Goal: Task Accomplishment & Management: Use online tool/utility

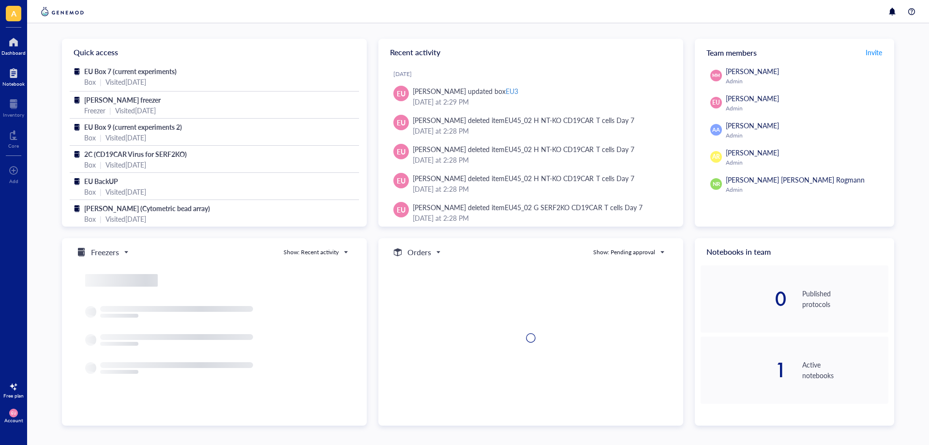
click at [21, 86] on div "Notebook" at bounding box center [13, 84] width 22 height 6
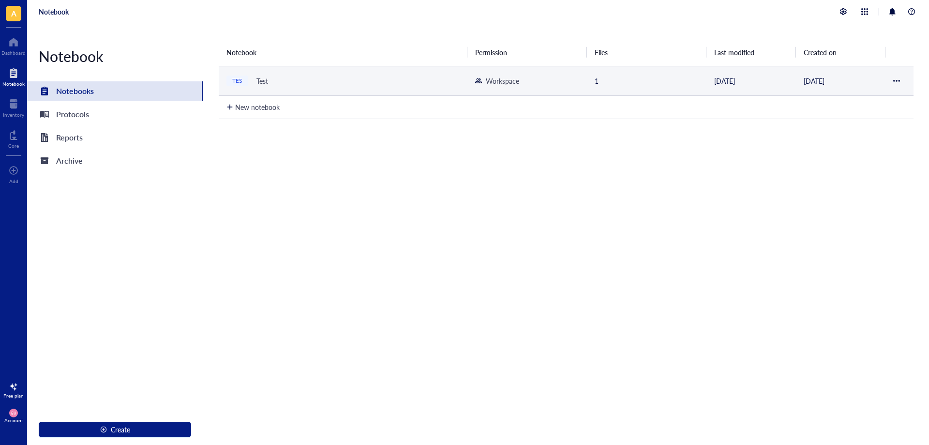
click at [250, 78] on div "TES Test" at bounding box center [343, 81] width 233 height 14
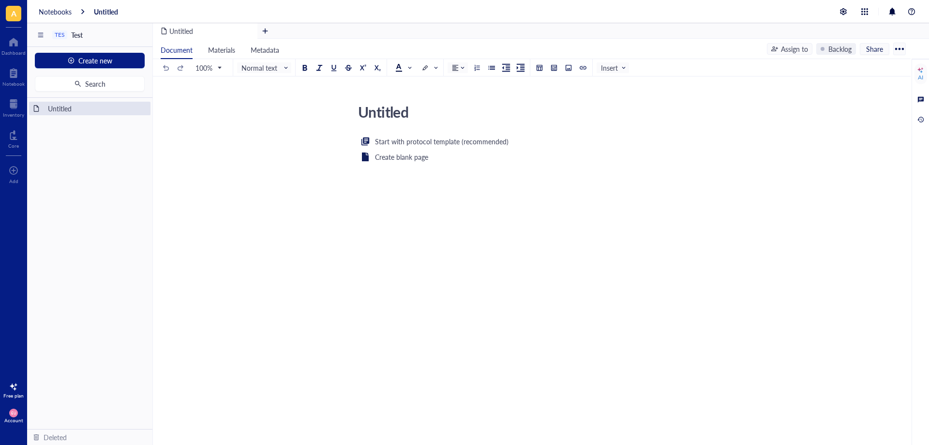
click at [445, 262] on div "Start with protocol template (recommended) Create blank page ﻿" at bounding box center [530, 230] width 345 height 188
click at [108, 64] on span "Create new" at bounding box center [95, 61] width 34 height 8
click at [91, 82] on div "New file" at bounding box center [89, 79] width 94 height 11
click at [424, 122] on textarea "Untitled" at bounding box center [526, 111] width 344 height 23
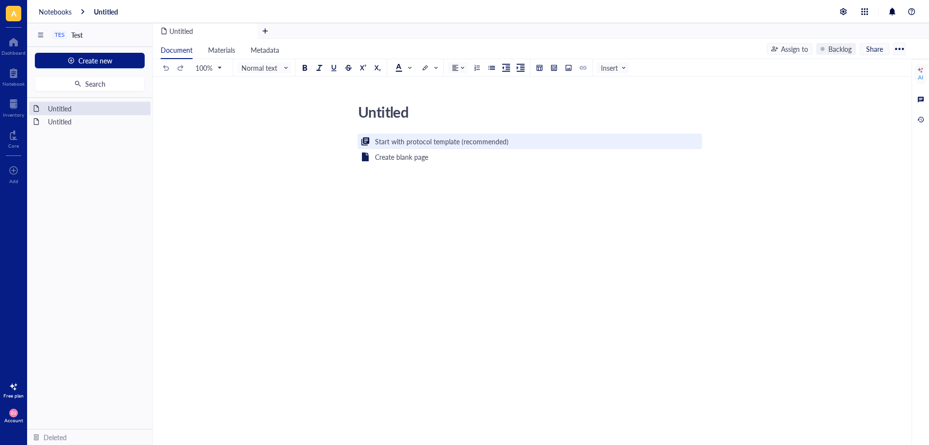
click at [453, 146] on div "Start with protocol template (recommended)" at bounding box center [442, 141] width 134 height 11
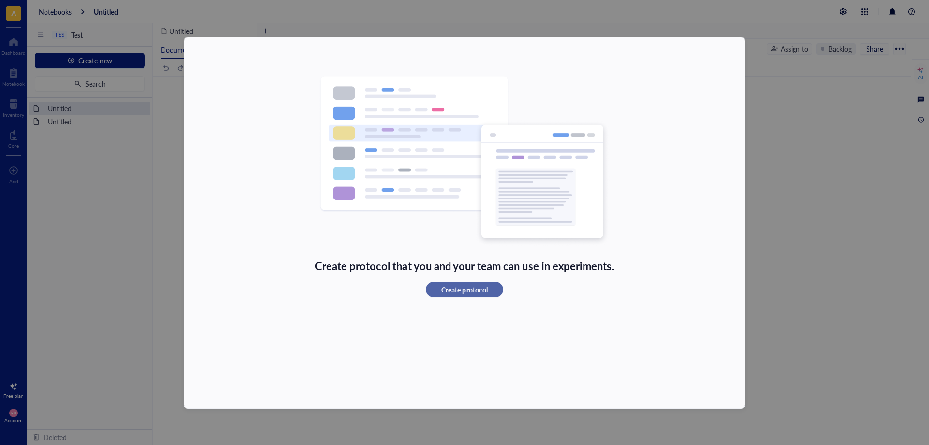
click at [464, 292] on span "Create protocol" at bounding box center [464, 289] width 46 height 9
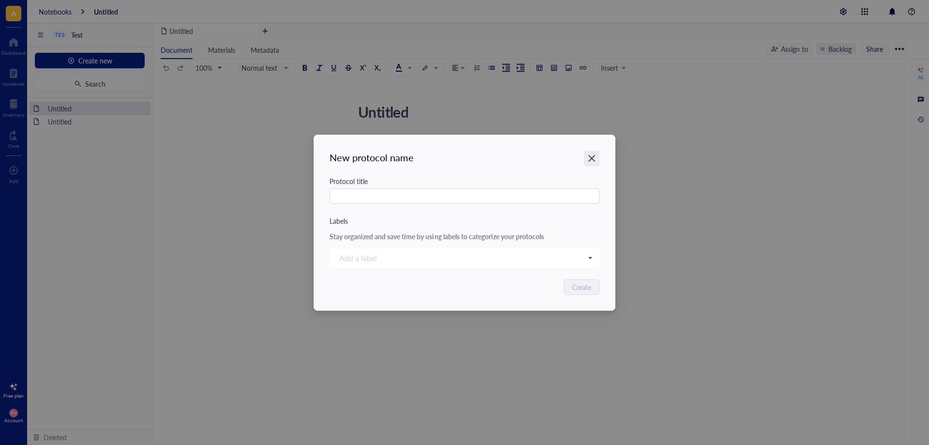
click at [587, 156] on div "Close" at bounding box center [591, 158] width 15 height 15
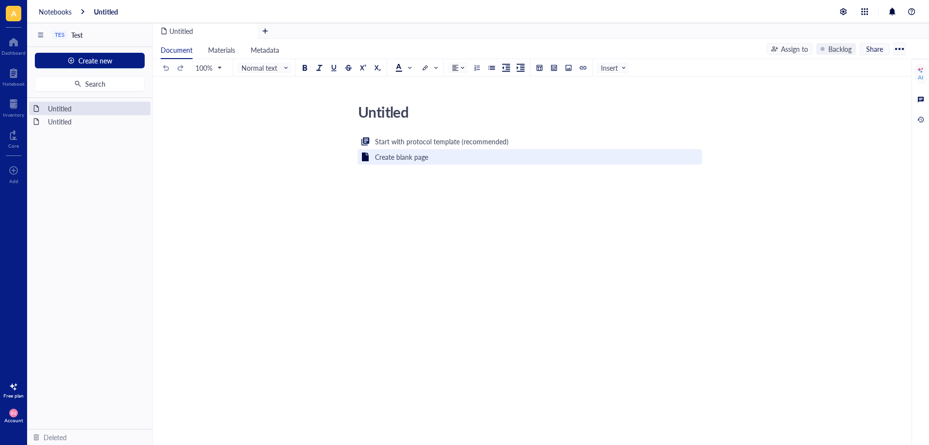
click at [391, 152] on div "Create blank page" at bounding box center [401, 156] width 53 height 11
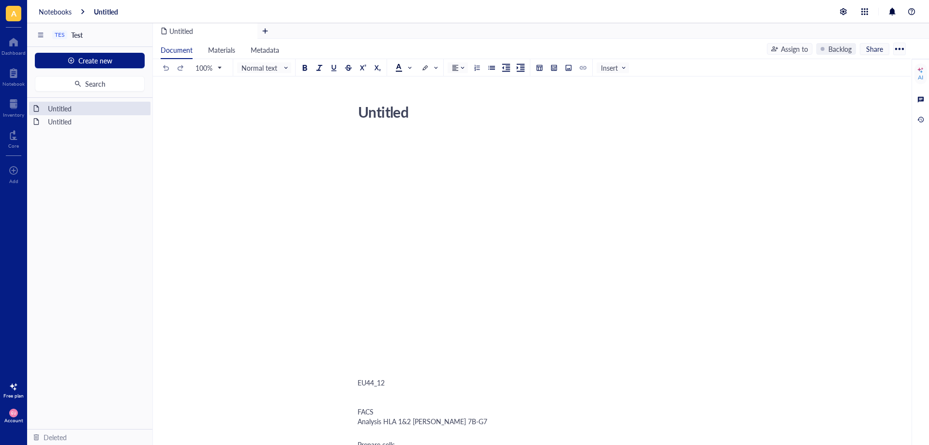
click at [410, 151] on div at bounding box center [530, 146] width 345 height 19
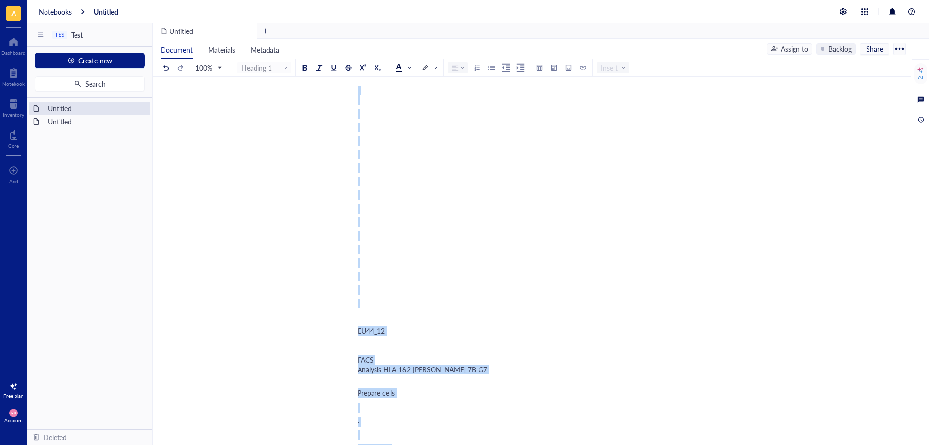
scroll to position [242, 0]
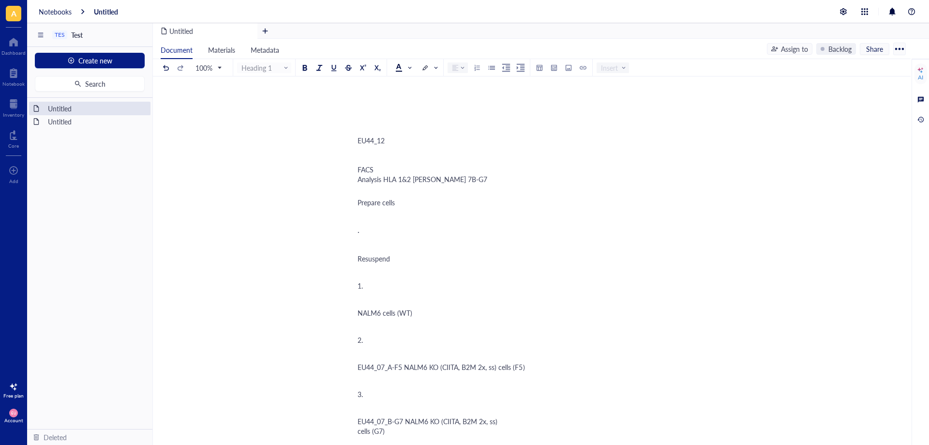
click at [902, 47] on div at bounding box center [899, 48] width 15 height 15
click at [635, 176] on div "FACS Analysis HLA 1&2 [PERSON_NAME] 7B-G7" at bounding box center [530, 174] width 345 height 19
drag, startPoint x: 112, startPoint y: 113, endPoint x: 96, endPoint y: 139, distance: 30.0
click at [96, 139] on div "Untitled Untitled To pick up a draggable item, press the space bar. While dragg…" at bounding box center [89, 263] width 125 height 331
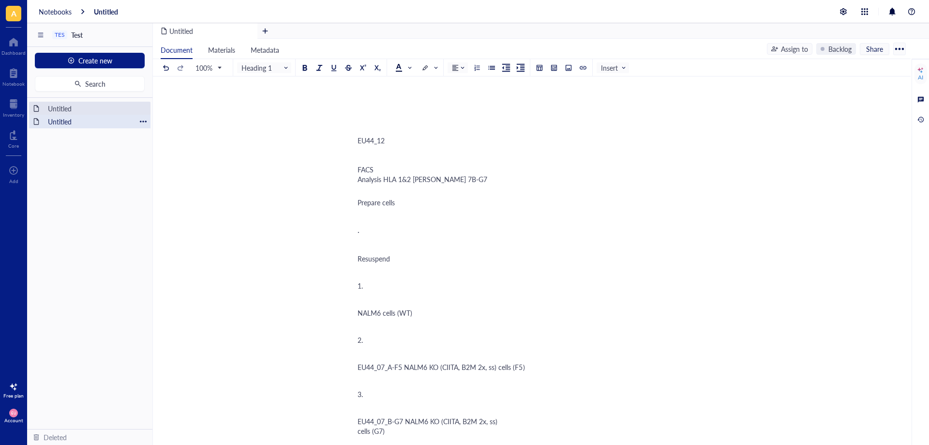
click at [140, 123] on div at bounding box center [143, 121] width 7 height 7
click at [139, 107] on div "Untitled" at bounding box center [89, 109] width 121 height 14
click at [140, 108] on div at bounding box center [143, 108] width 7 height 7
click at [168, 168] on div "Move to deleted" at bounding box center [182, 169] width 49 height 11
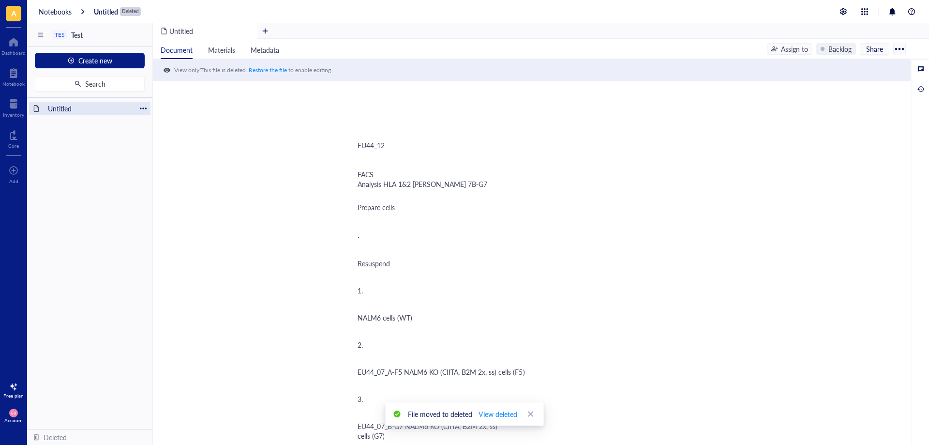
click at [141, 109] on div at bounding box center [143, 108] width 7 height 7
click at [173, 169] on div "Move to deleted" at bounding box center [182, 169] width 49 height 11
click at [16, 85] on div "Notebook" at bounding box center [13, 84] width 22 height 6
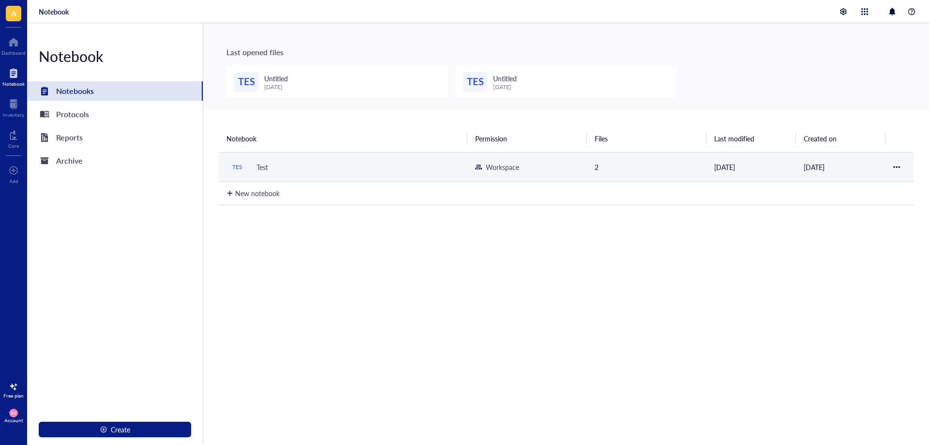
click at [295, 179] on td "TES Test" at bounding box center [343, 167] width 249 height 30
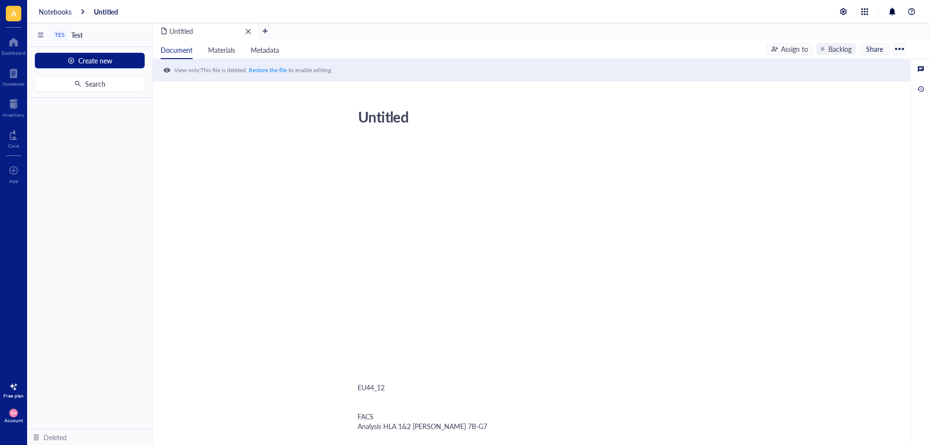
click at [252, 34] on div "Untitled" at bounding box center [205, 30] width 105 height 15
click at [250, 34] on div "remove" at bounding box center [248, 31] width 7 height 7
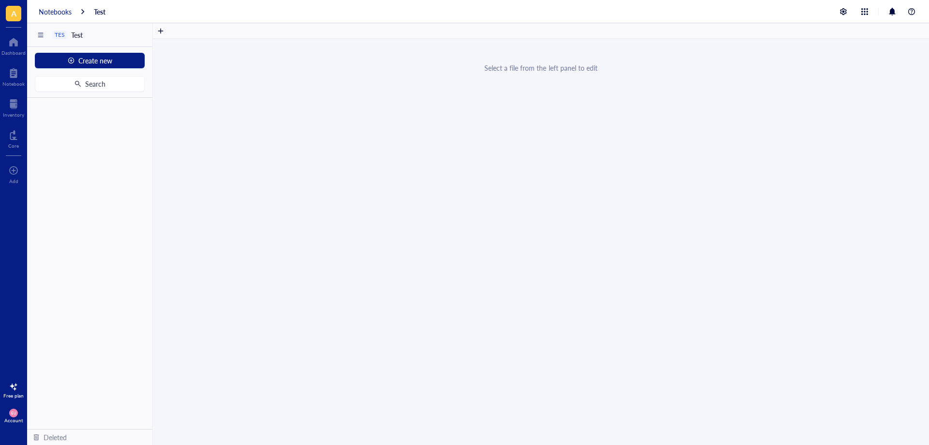
click at [55, 15] on div "Notebooks" at bounding box center [55, 11] width 33 height 9
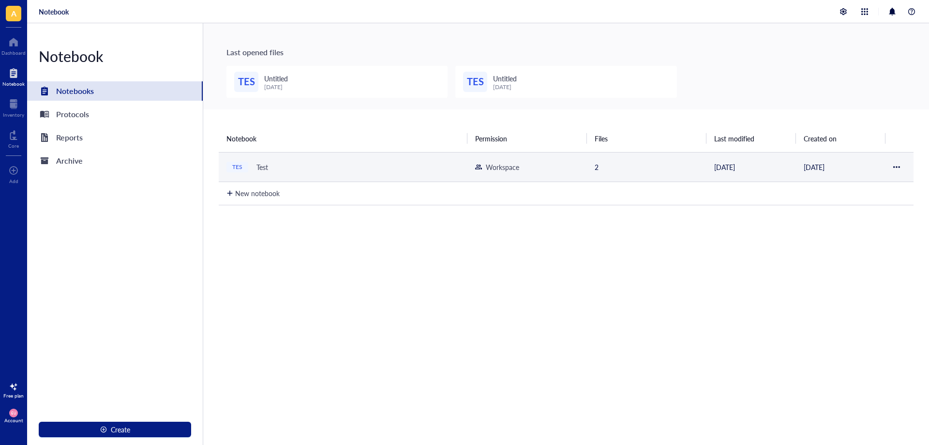
click at [442, 168] on div "TES Test" at bounding box center [343, 167] width 233 height 14
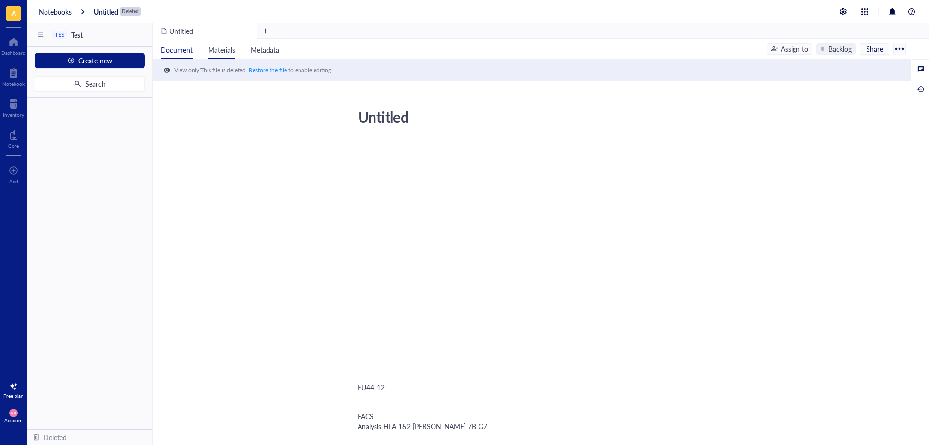
click at [219, 53] on span "Materials" at bounding box center [221, 50] width 27 height 10
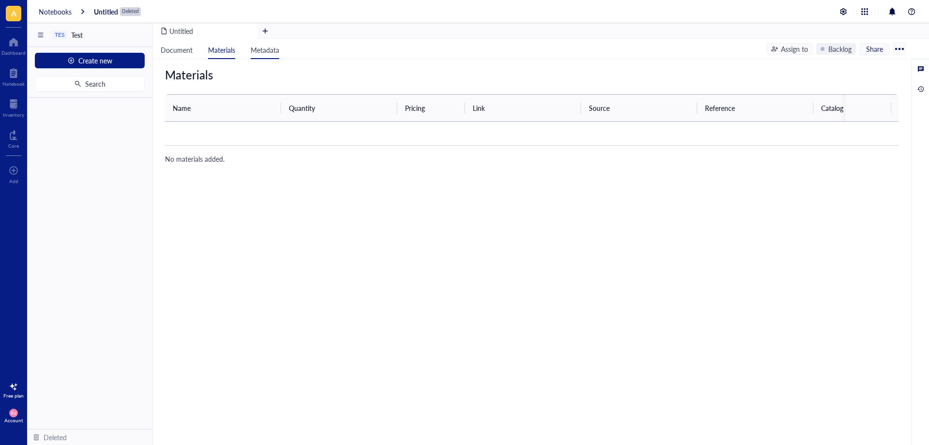
click at [268, 56] on li "Metadata" at bounding box center [265, 49] width 44 height 20
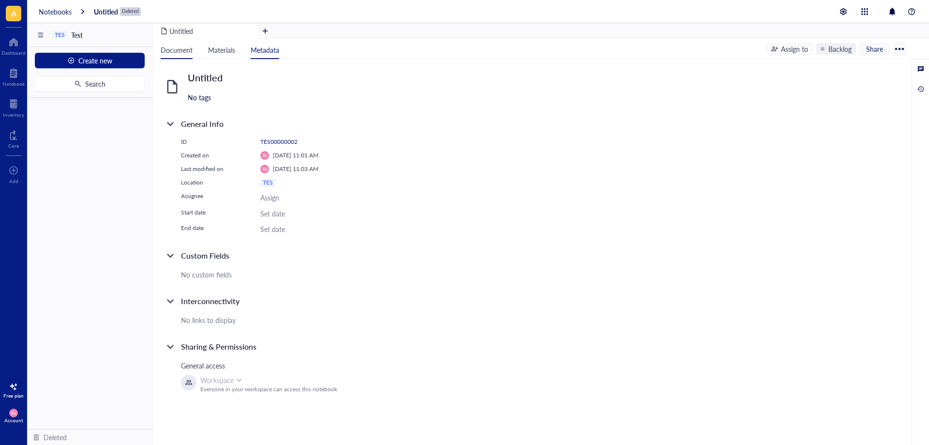
click at [185, 57] on li "Document" at bounding box center [176, 49] width 47 height 20
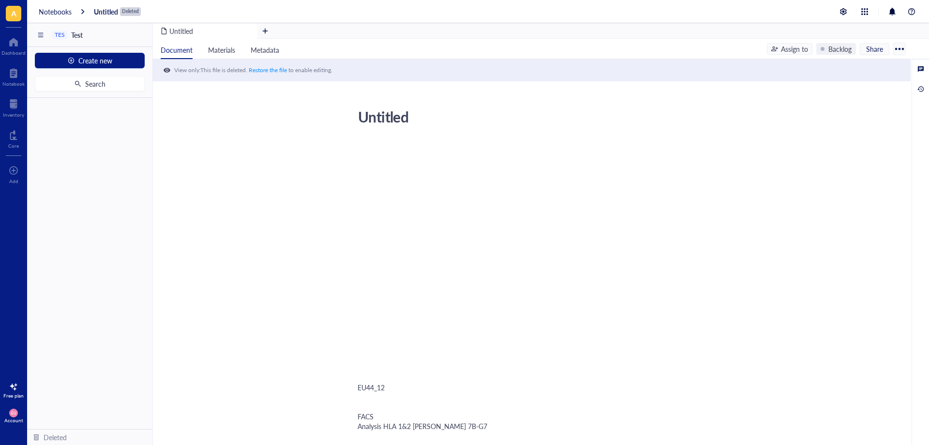
click at [900, 50] on div at bounding box center [899, 48] width 15 height 15
click at [849, 100] on div "Delete" at bounding box center [852, 100] width 19 height 9
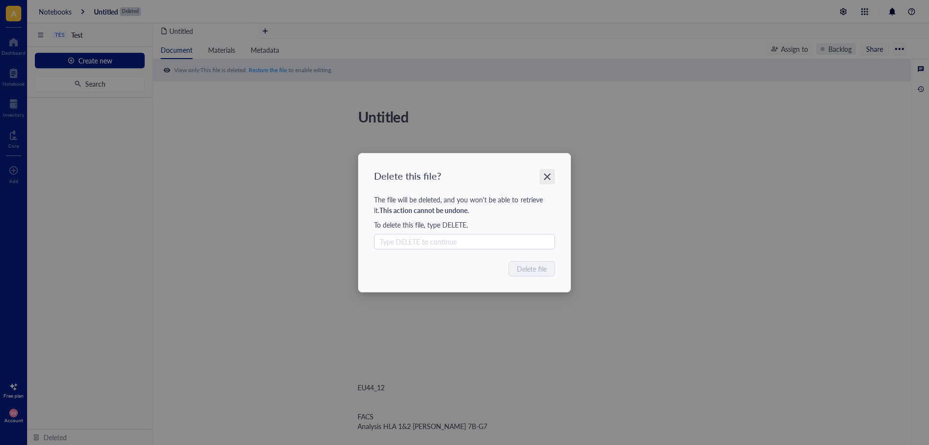
click at [552, 169] on div "Close" at bounding box center [547, 176] width 15 height 15
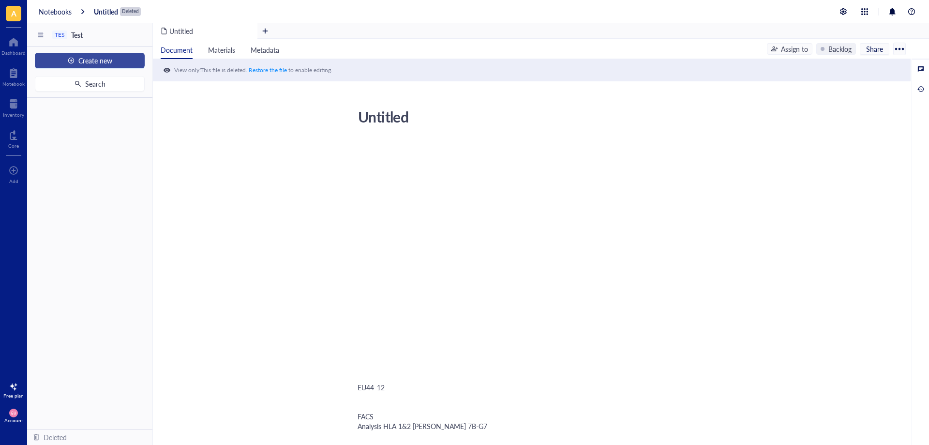
click at [89, 59] on span "Create new" at bounding box center [95, 61] width 34 height 8
click at [83, 80] on div "New file" at bounding box center [89, 79] width 94 height 11
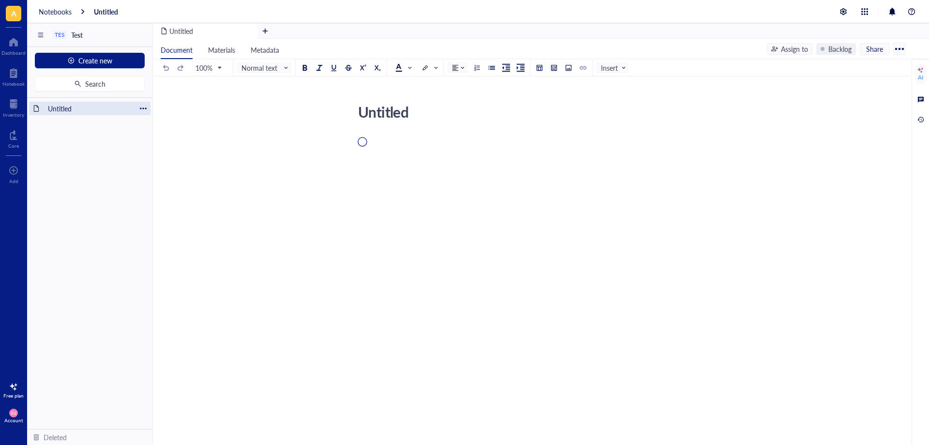
click at [81, 111] on div "Untitled" at bounding box center [90, 109] width 92 height 14
click at [62, 11] on div "Notebooks" at bounding box center [55, 11] width 33 height 9
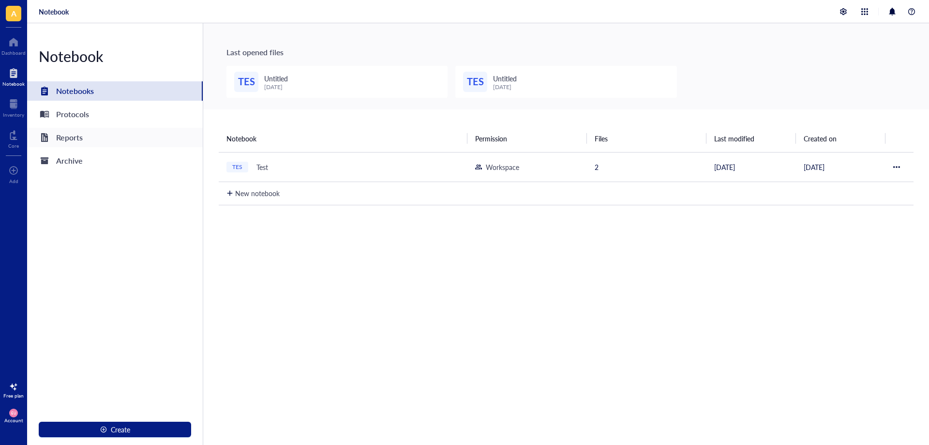
click at [97, 141] on div "Reports" at bounding box center [115, 137] width 176 height 19
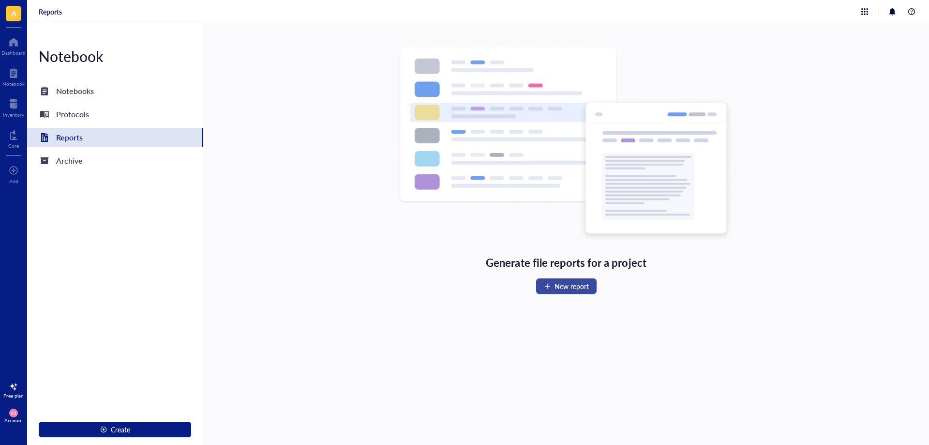
click at [572, 286] on span "New report" at bounding box center [572, 286] width 34 height 8
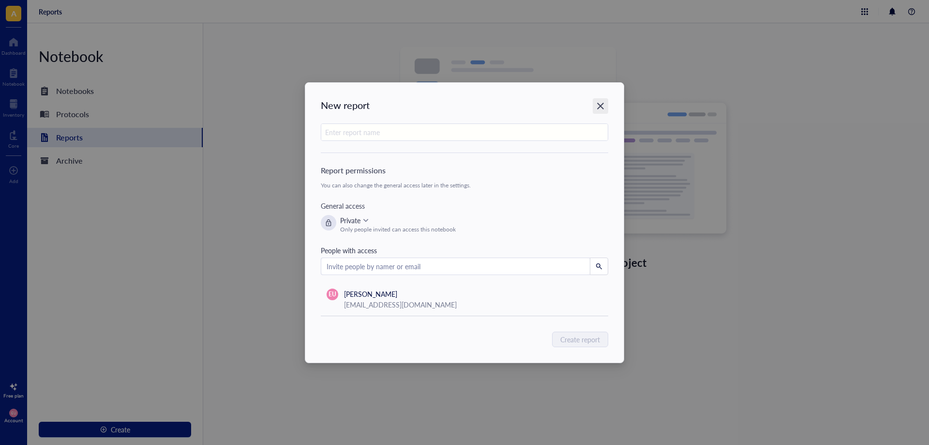
click at [605, 106] on div "Close" at bounding box center [600, 105] width 15 height 15
